Goal: Task Accomplishment & Management: Manage account settings

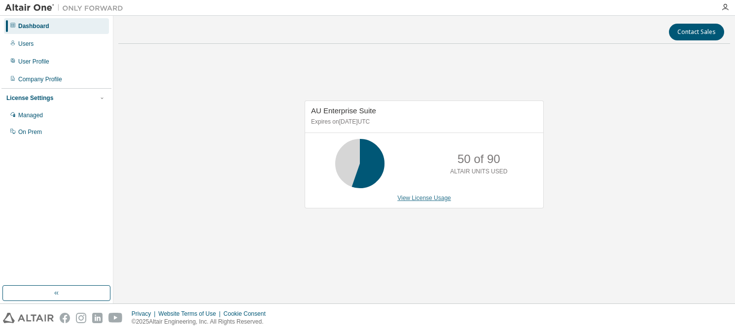
click at [430, 198] on link "View License Usage" at bounding box center [424, 198] width 54 height 7
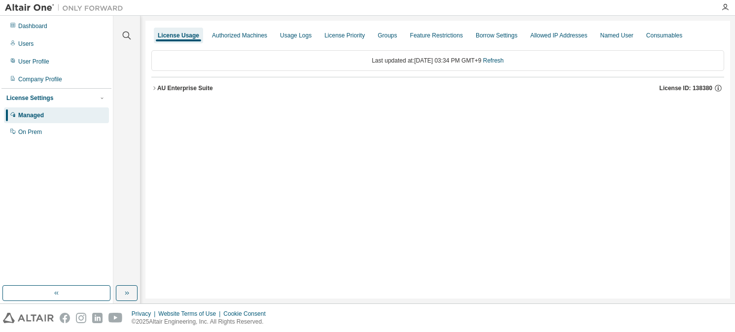
click at [162, 87] on div "AU Enterprise Suite" at bounding box center [185, 88] width 56 height 8
